Goal: Information Seeking & Learning: Learn about a topic

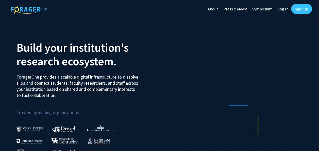
click at [281, 12] on link "Log In" at bounding box center [283, 9] width 16 height 18
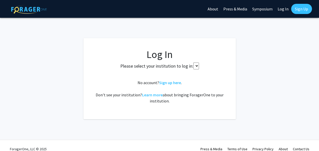
select select
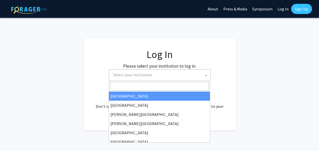
click at [148, 70] on span "Select your institution" at bounding box center [160, 74] width 99 height 10
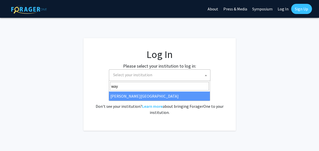
type input "way"
select select "21"
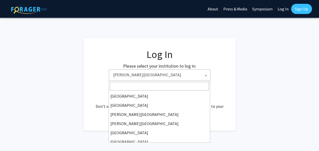
scroll to position [177, 0]
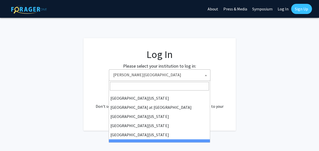
click at [144, 80] on span "[PERSON_NAME][GEOGRAPHIC_DATA]" at bounding box center [160, 74] width 99 height 10
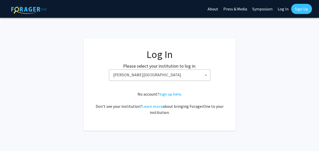
click at [144, 80] on span "[PERSON_NAME][GEOGRAPHIC_DATA]" at bounding box center [160, 74] width 99 height 10
click at [295, 13] on link "Sign Up" at bounding box center [301, 9] width 21 height 10
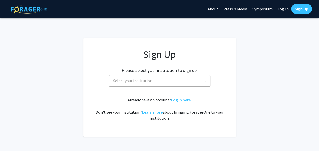
click at [285, 10] on link "Log In" at bounding box center [283, 9] width 16 height 18
select select
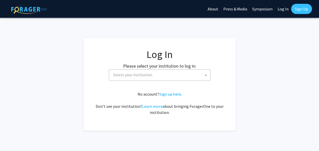
click at [157, 81] on fg-card-body "Log In Please select your institution to log in: [GEOGRAPHIC_DATA] [GEOGRAPHIC_…" at bounding box center [160, 84] width 132 height 72
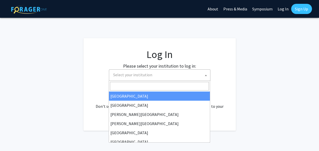
click at [155, 79] on span "Select your institution" at bounding box center [160, 74] width 99 height 10
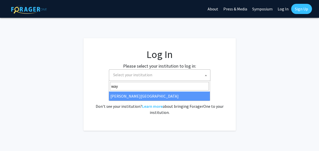
type input "way"
select select "21"
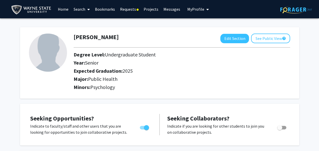
click at [128, 11] on link "Requests" at bounding box center [129, 9] width 24 height 18
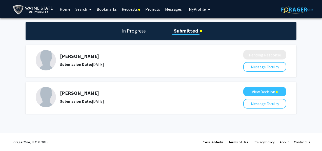
click at [63, 12] on link "Home" at bounding box center [65, 9] width 16 height 18
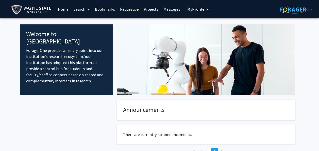
click at [80, 8] on link "Search" at bounding box center [81, 9] width 21 height 18
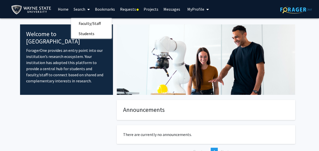
click at [150, 10] on link "Projects" at bounding box center [151, 9] width 20 height 18
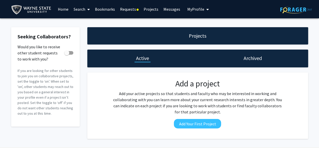
click at [153, 33] on div "Projects" at bounding box center [197, 35] width 221 height 17
click at [63, 14] on link "Home" at bounding box center [63, 9] width 16 height 18
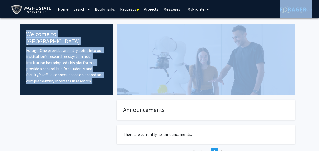
drag, startPoint x: 313, startPoint y: 33, endPoint x: 318, endPoint y: 44, distance: 12.8
click at [318, 44] on html "Skip navigation Home Search Bookmarks Requests Projects Messages My Profile Jal…" at bounding box center [159, 75] width 319 height 151
click at [98, 69] on p "ForagerOne provides an entry point into our institution’s research ecosystem. Y…" at bounding box center [66, 65] width 81 height 36
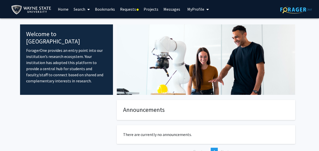
click at [80, 10] on link "Search" at bounding box center [81, 9] width 21 height 18
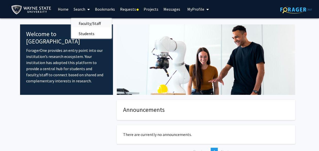
click at [89, 21] on span "Faculty/Staff" at bounding box center [89, 23] width 37 height 10
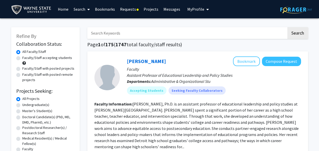
click at [224, 105] on fg-read-more "Stacey L. Brockman, Ph.D. is an assistant professor of educational leadership a…" at bounding box center [196, 125] width 204 height 48
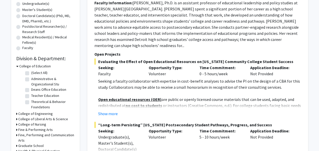
scroll to position [101, 0]
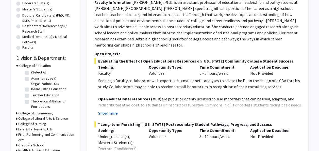
click at [110, 113] on button "Show more" at bounding box center [108, 113] width 20 height 6
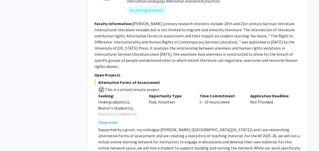
scroll to position [983, 0]
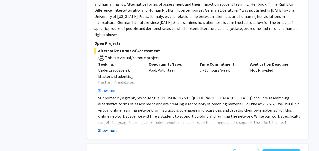
click at [113, 127] on button "Show more" at bounding box center [108, 130] width 20 height 6
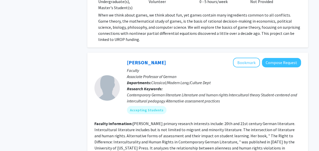
scroll to position [852, 0]
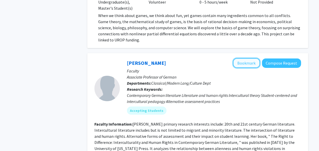
click at [244, 58] on button "Bookmark" at bounding box center [246, 63] width 27 height 10
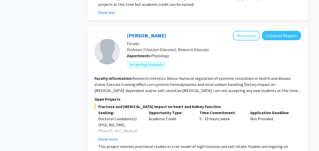
scroll to position [1136, 0]
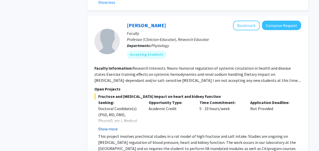
click at [110, 125] on button "Show more" at bounding box center [108, 128] width 20 height 6
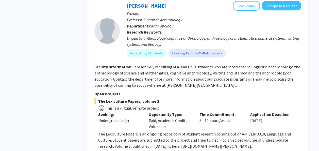
scroll to position [1855, 0]
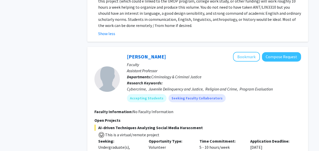
scroll to position [2048, 0]
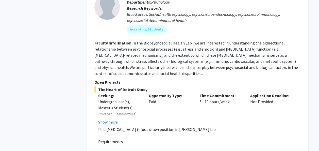
scroll to position [2574, 0]
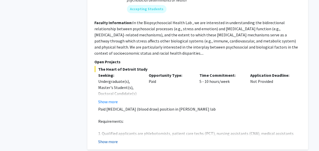
click at [107, 138] on button "Show more" at bounding box center [108, 141] width 20 height 6
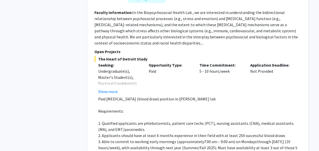
scroll to position [2614, 0]
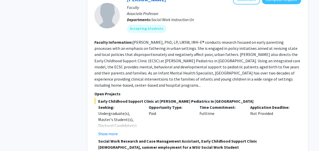
scroll to position [433, 0]
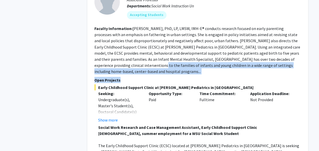
drag, startPoint x: 317, startPoint y: 47, endPoint x: 318, endPoint y: 59, distance: 12.0
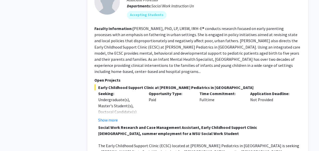
drag, startPoint x: 318, startPoint y: 59, endPoint x: 288, endPoint y: 68, distance: 31.6
click at [288, 84] on span "Early Childhood Support Clinic at Wayne Pediatrics in Detroit" at bounding box center [197, 87] width 206 height 6
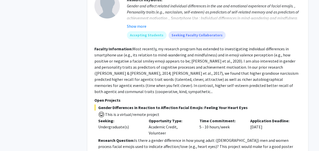
scroll to position [1681, 0]
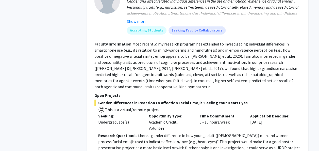
click at [108, 132] on fg-read-more "Research Question: Is there a gender difference in how young adult (18 to 30 ye…" at bounding box center [197, 151] width 206 height 39
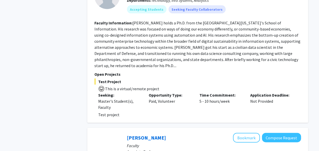
scroll to position [1520, 0]
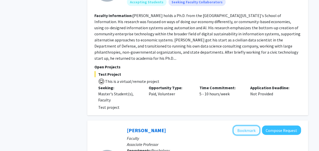
click at [254, 125] on button "Bookmark" at bounding box center [246, 130] width 27 height 10
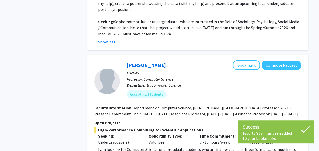
scroll to position [1855, 0]
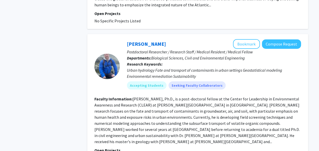
scroll to position [825, 0]
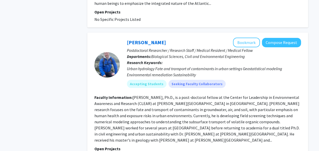
click at [281, 109] on fg-read-more "Dr. Brendan O'Leary, Ph.D., is a post-doctoral fellow at the Center for Leaders…" at bounding box center [196, 119] width 205 height 48
click at [248, 38] on button "Bookmark" at bounding box center [246, 43] width 27 height 10
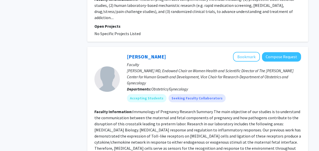
scroll to position [1212, 0]
